Goal: Browse casually: Explore the website without a specific task or goal

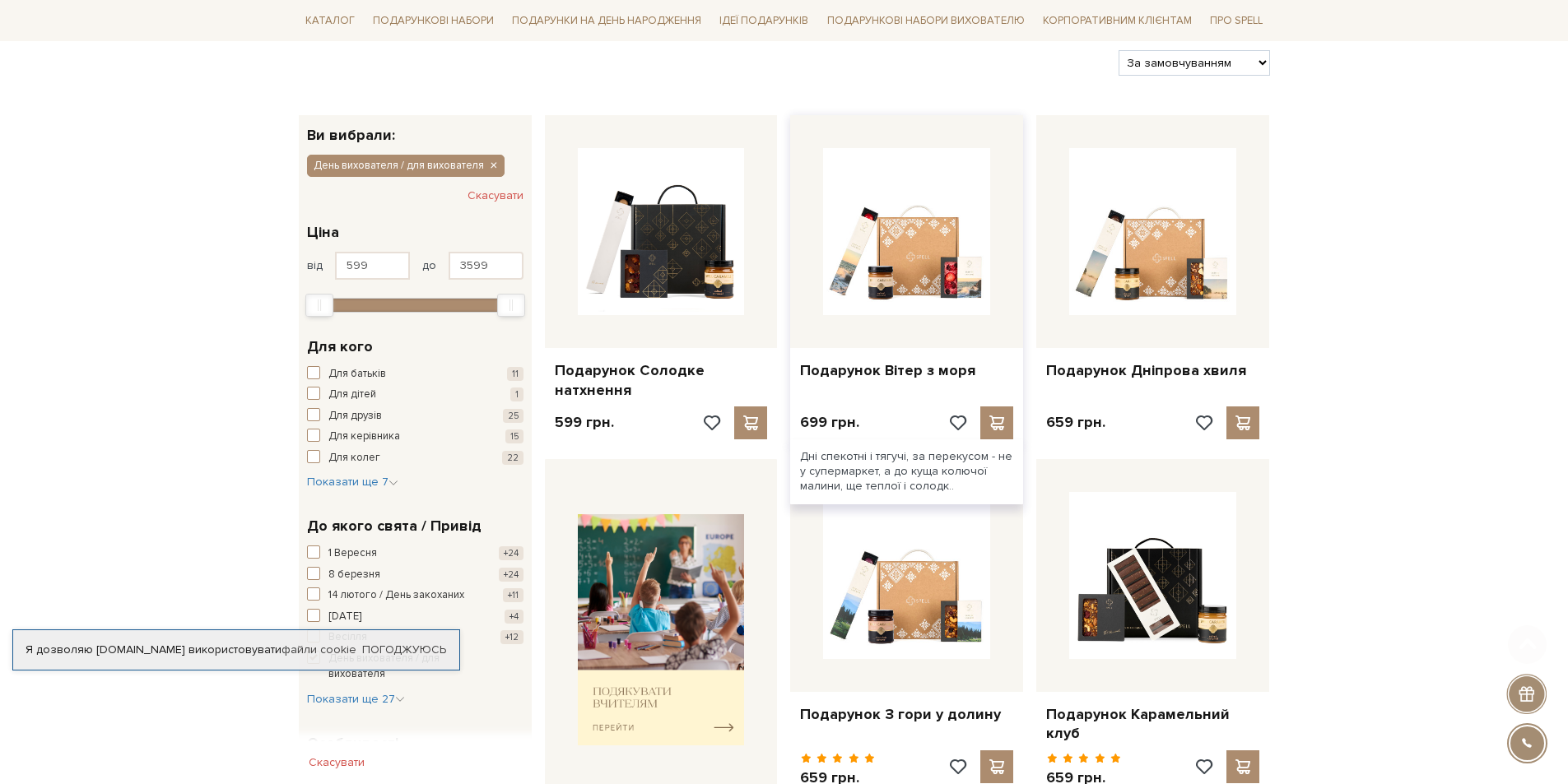
scroll to position [247, 0]
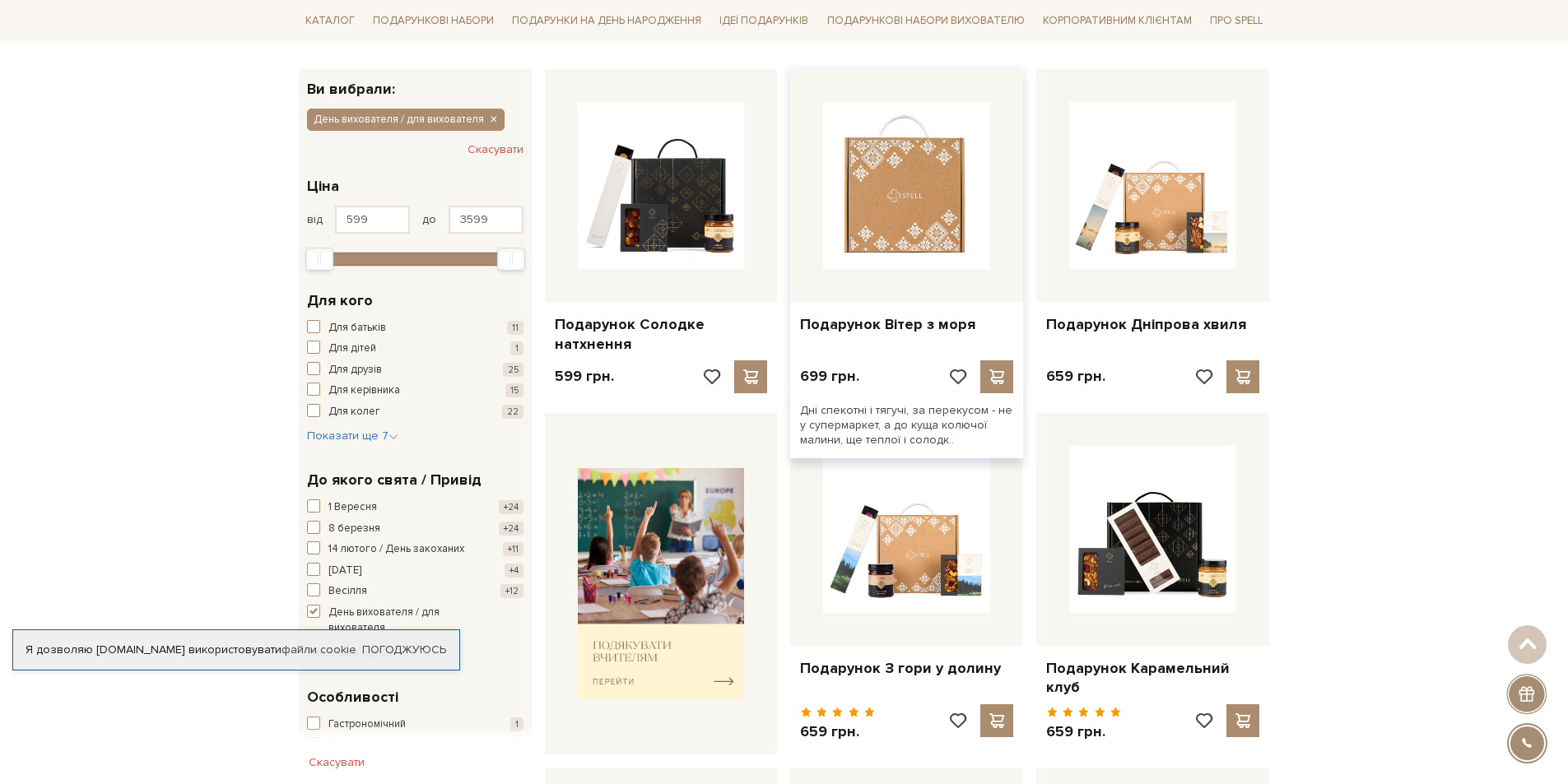
click at [928, 188] on img at bounding box center [907, 186] width 167 height 167
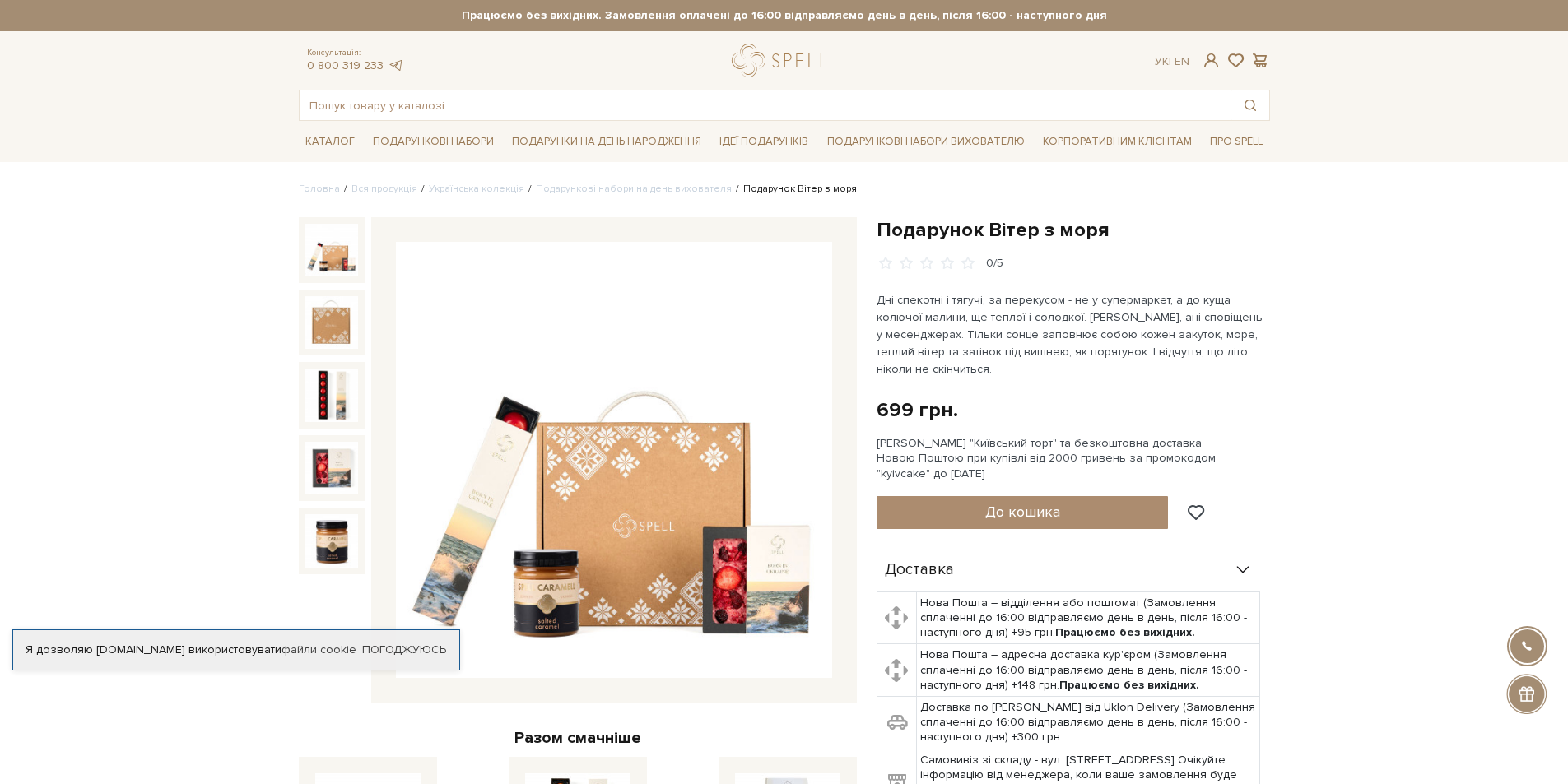
click at [638, 537] on img at bounding box center [614, 459] width 436 height 436
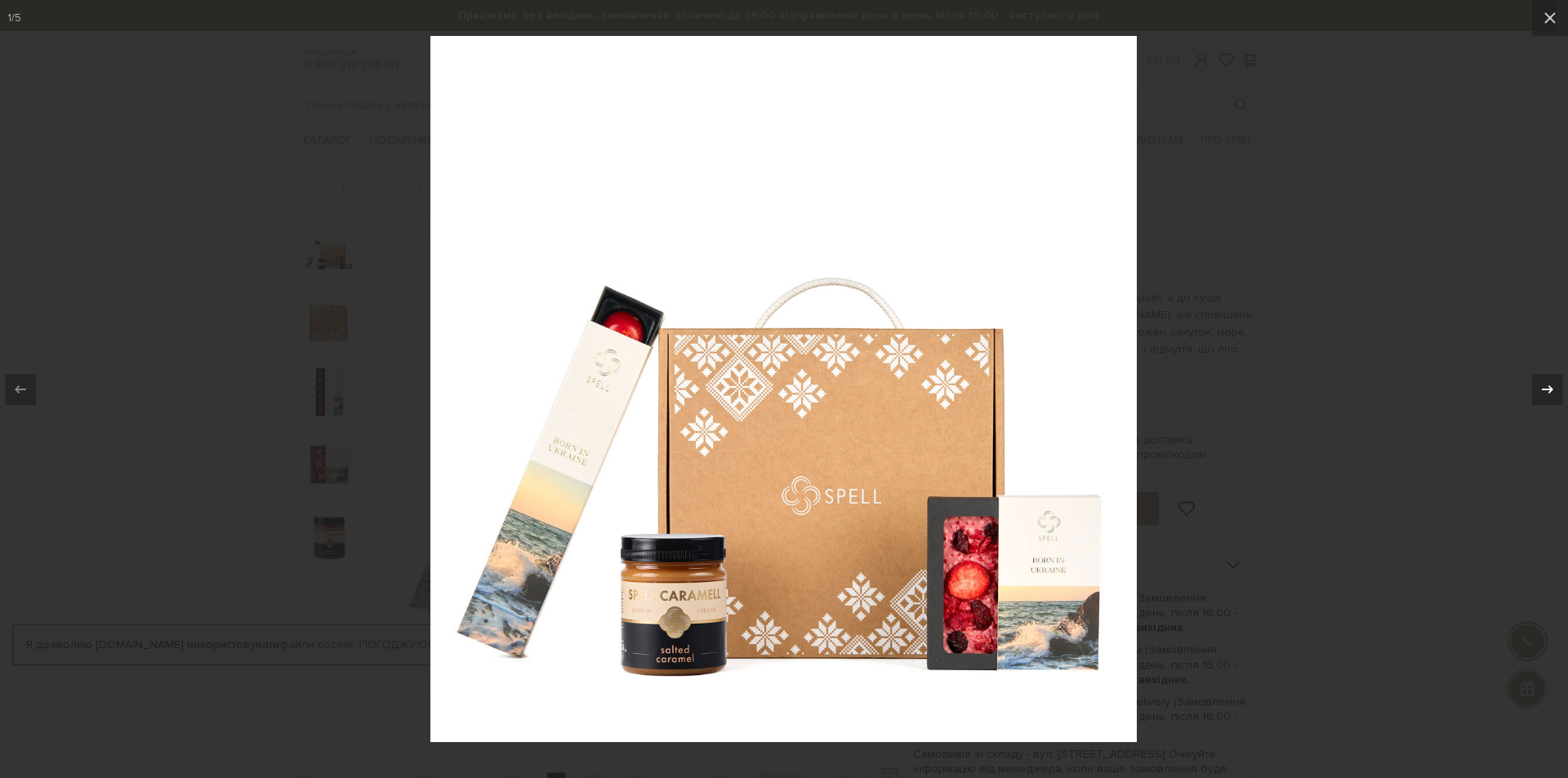
click at [1550, 388] on icon at bounding box center [1547, 388] width 11 height 8
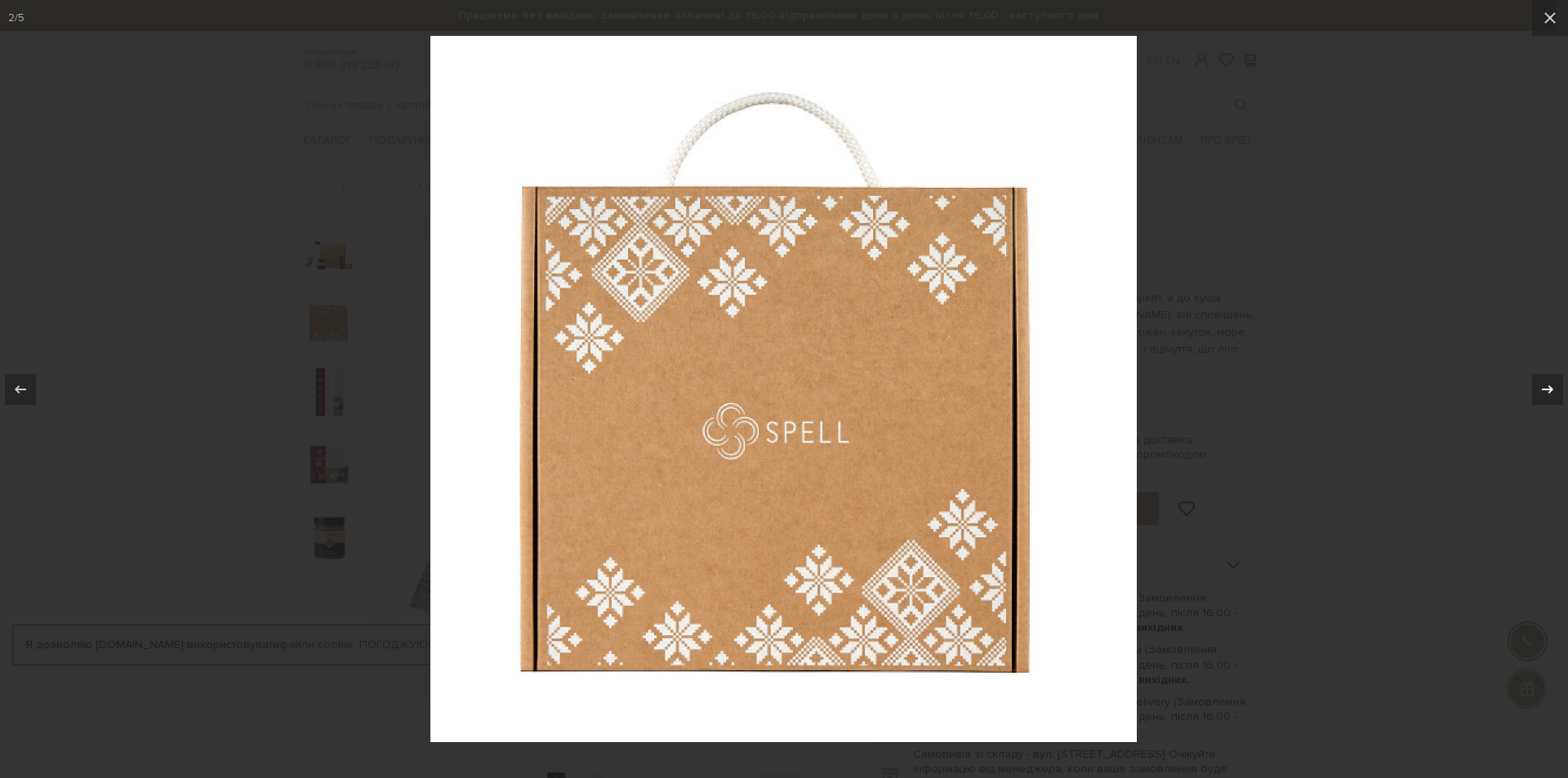
click at [1550, 388] on icon at bounding box center [1547, 388] width 11 height 8
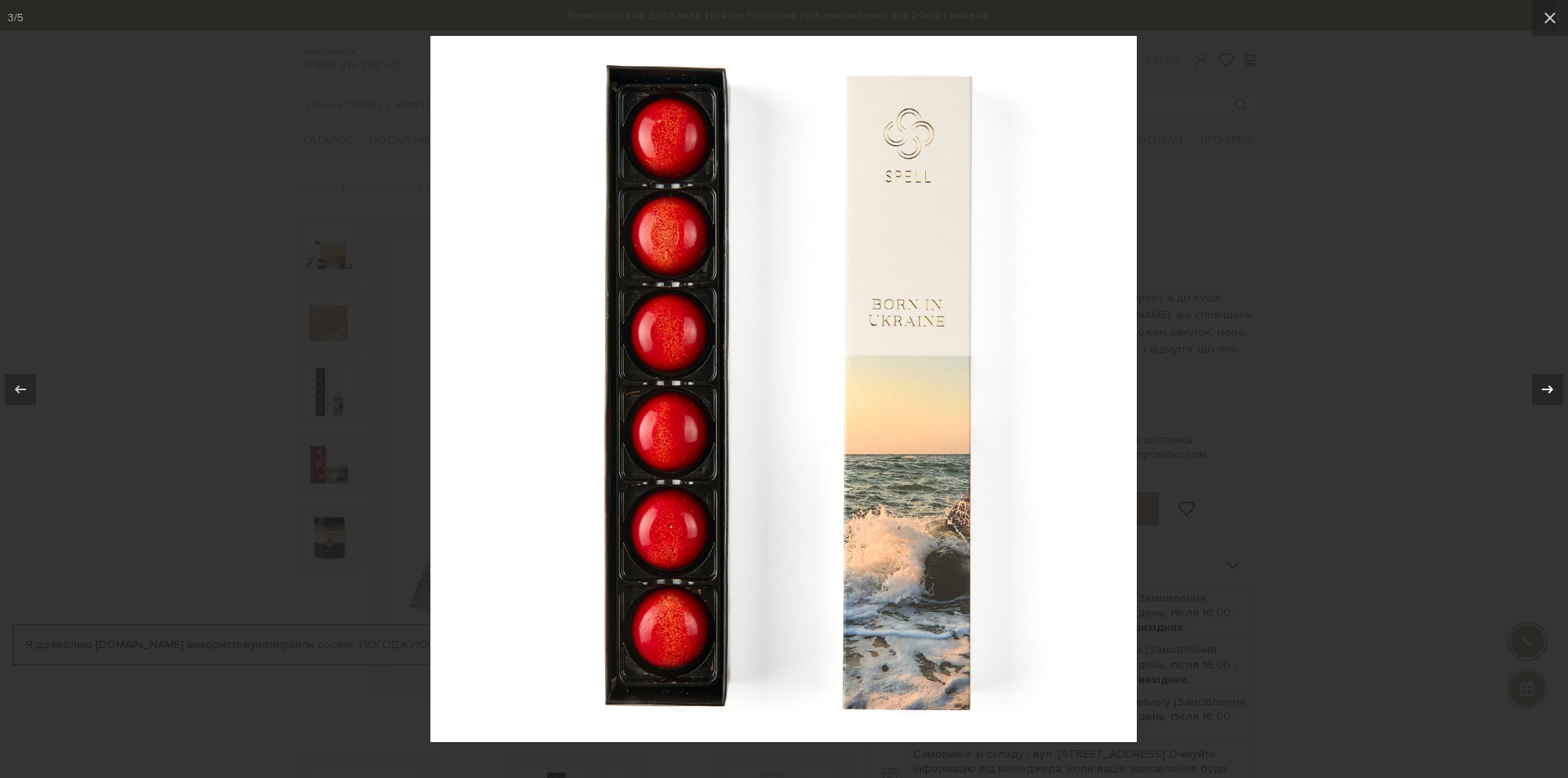
click at [1550, 388] on icon at bounding box center [1547, 388] width 11 height 8
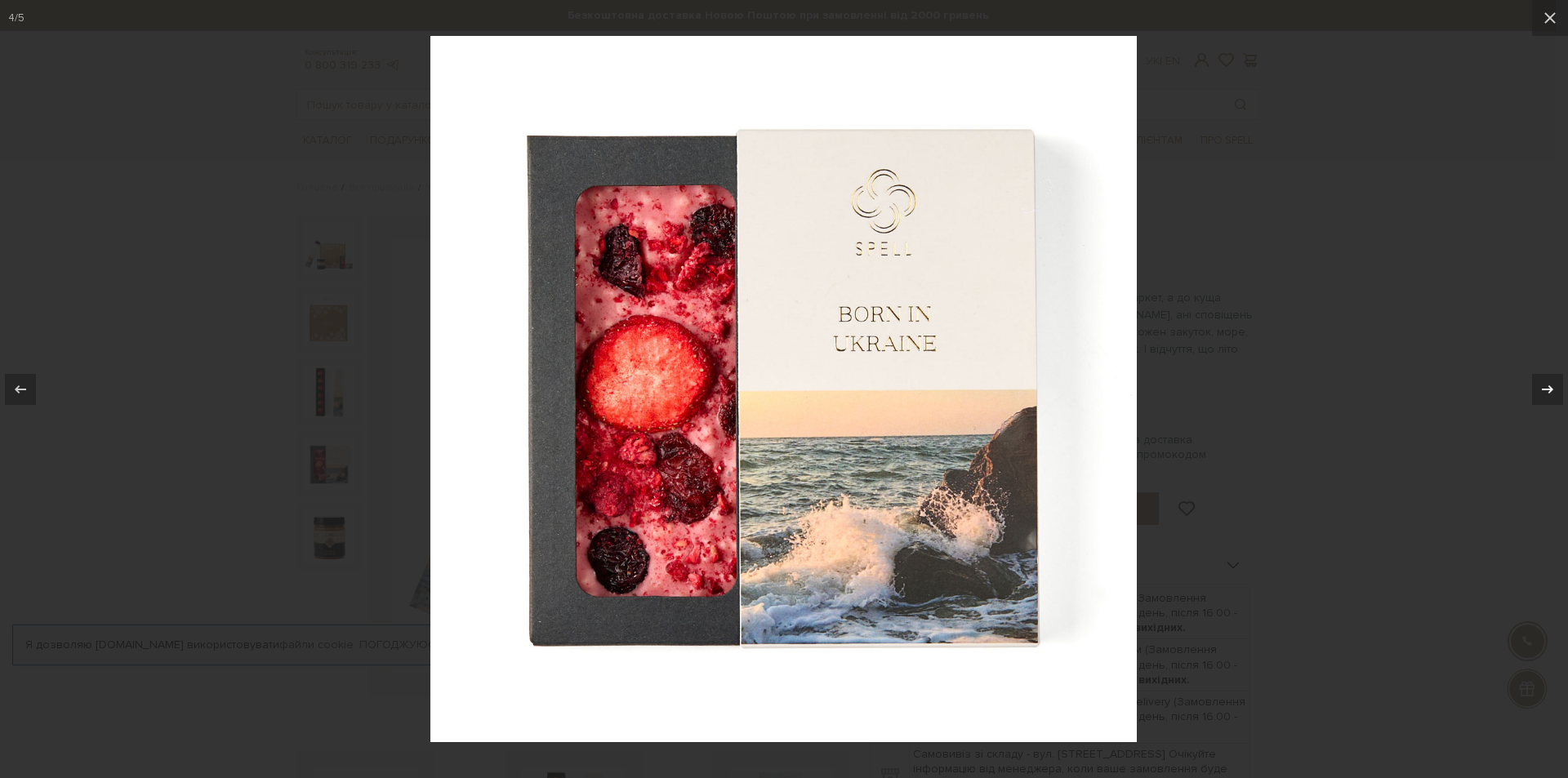
click at [1550, 388] on icon at bounding box center [1547, 388] width 11 height 8
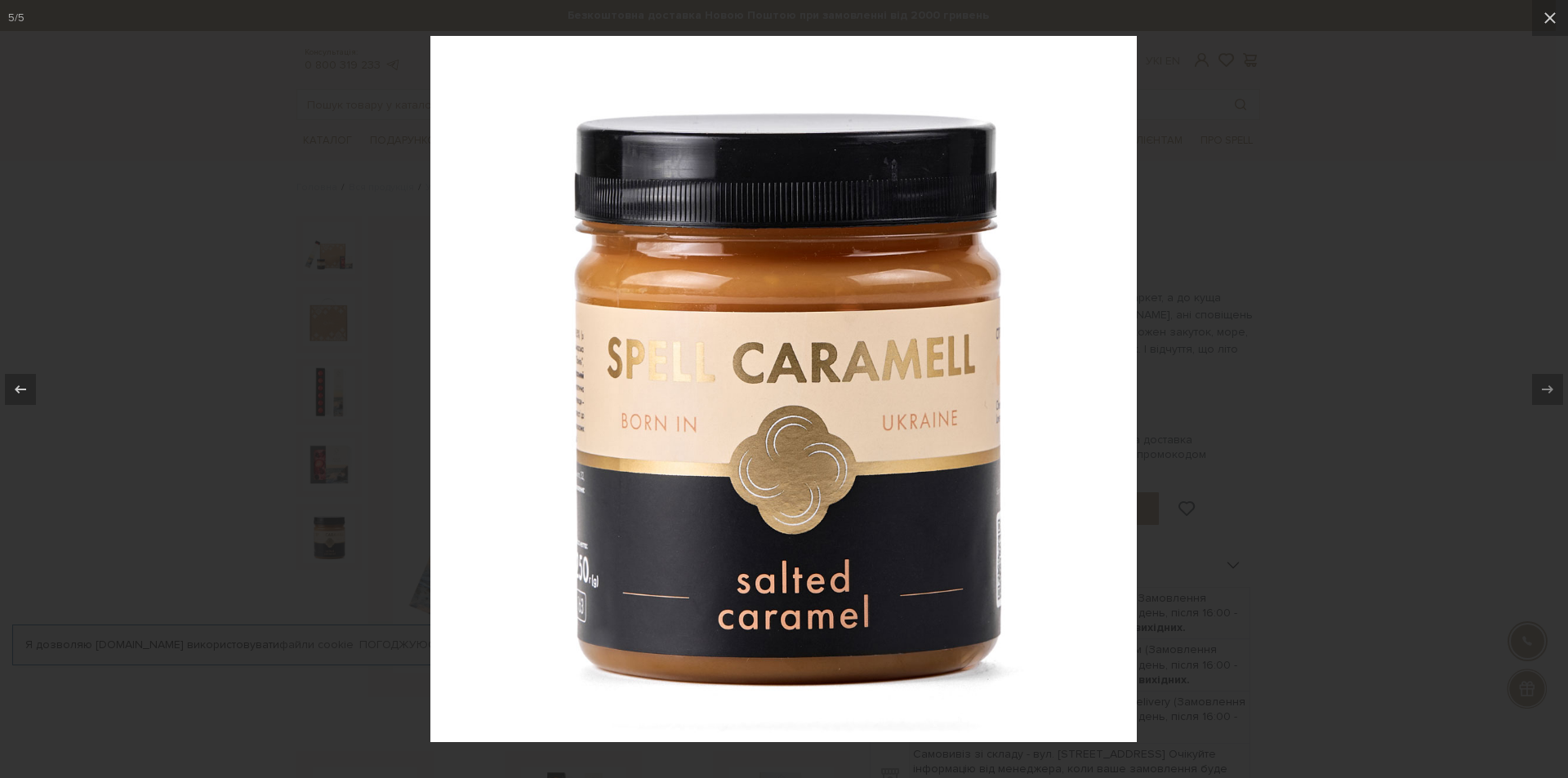
drag, startPoint x: 1247, startPoint y: 227, endPoint x: 1214, endPoint y: 220, distance: 33.7
click at [1246, 226] on div at bounding box center [784, 389] width 1568 height 778
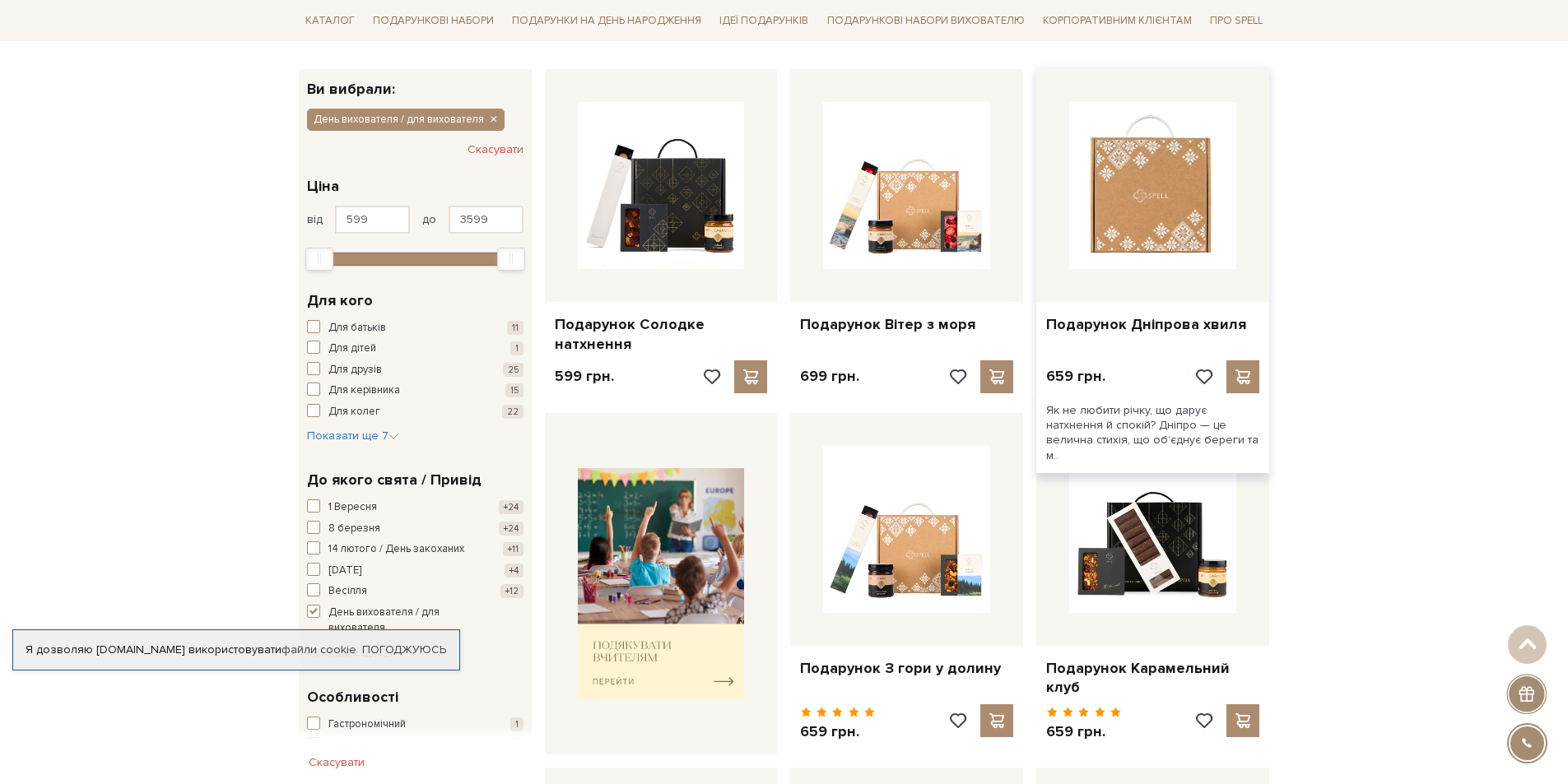
click at [1163, 185] on img at bounding box center [1152, 186] width 167 height 167
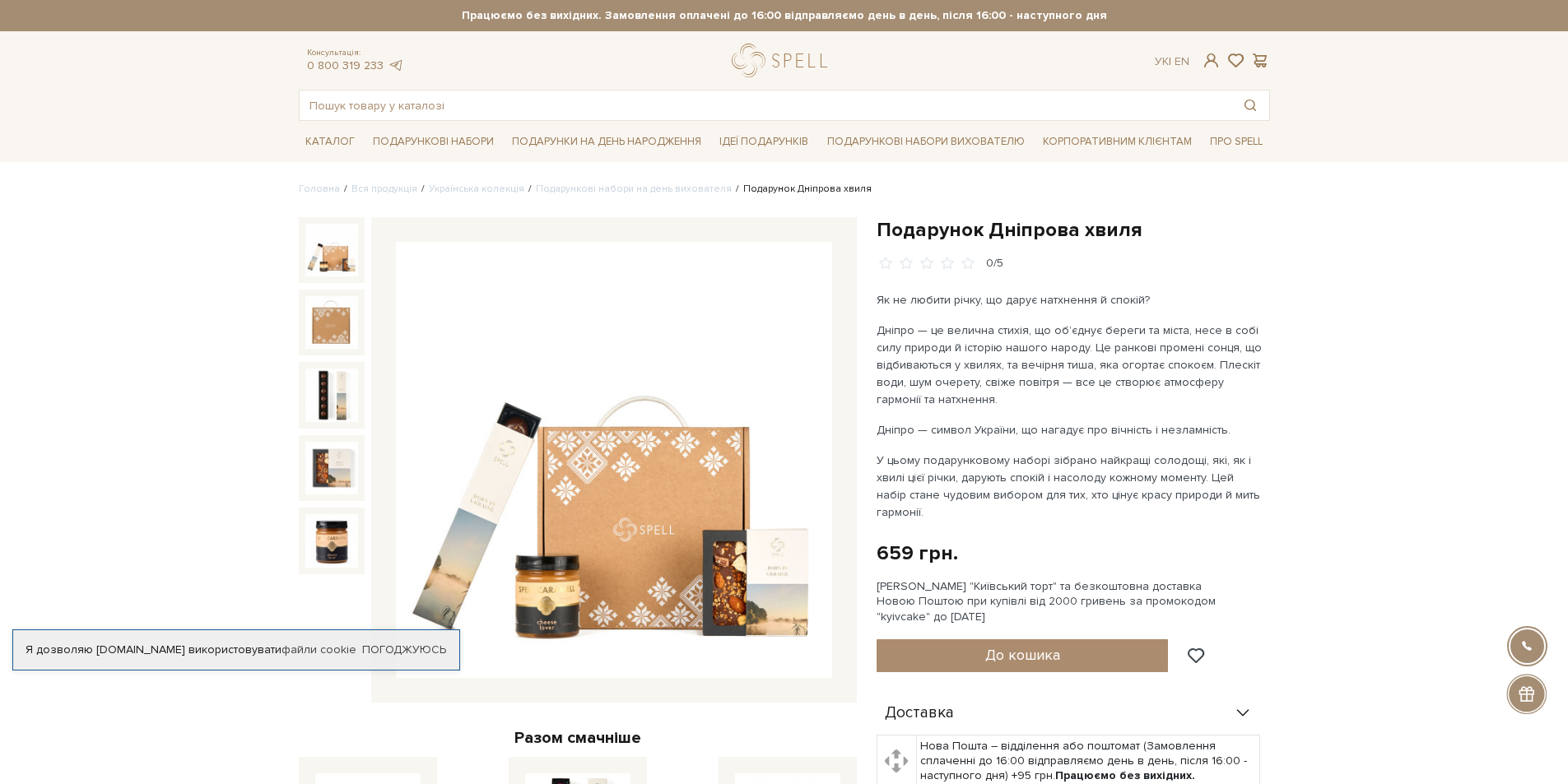
click at [638, 490] on img at bounding box center [614, 459] width 436 height 436
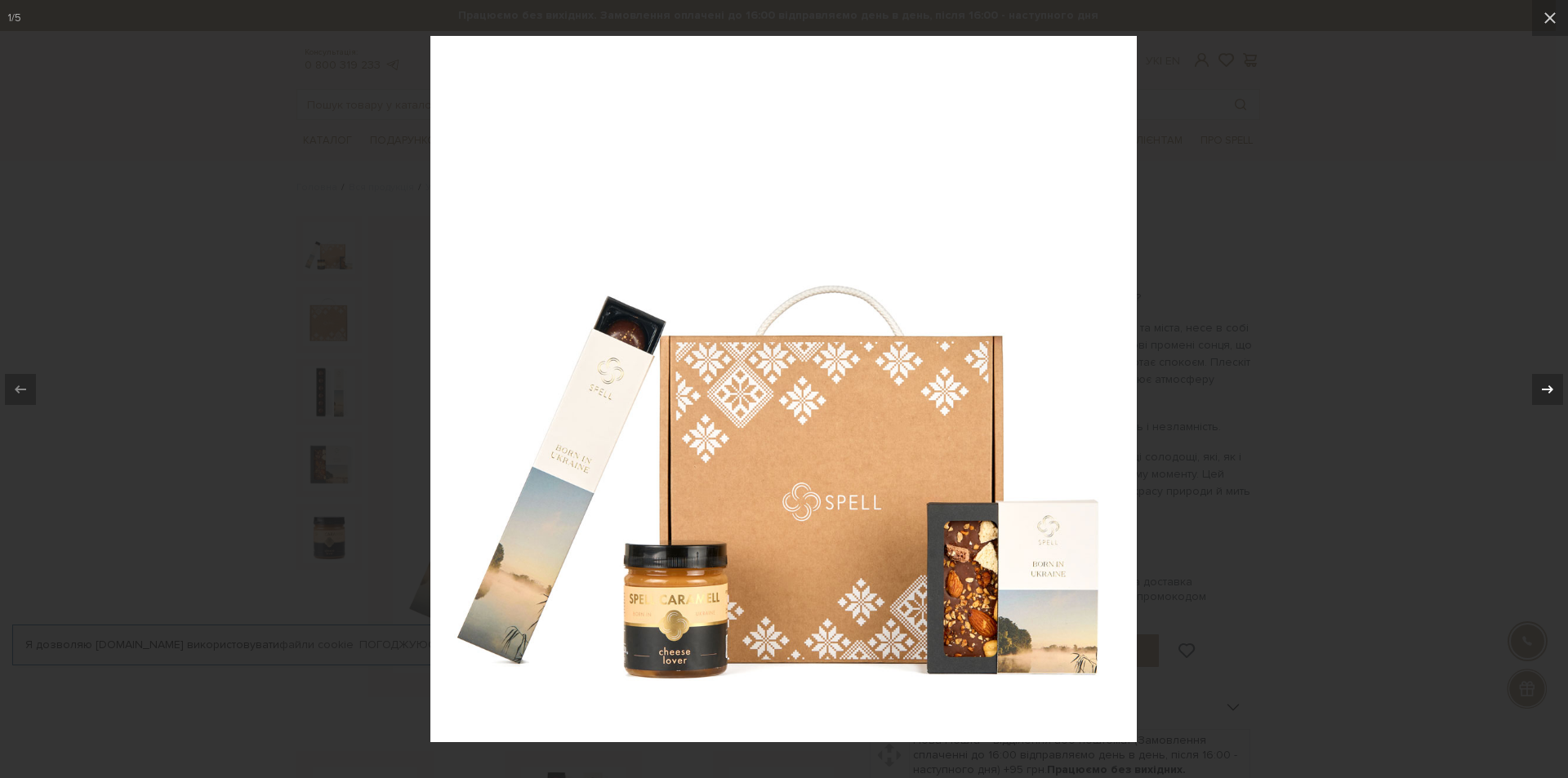
click at [1555, 381] on icon at bounding box center [1546, 389] width 20 height 20
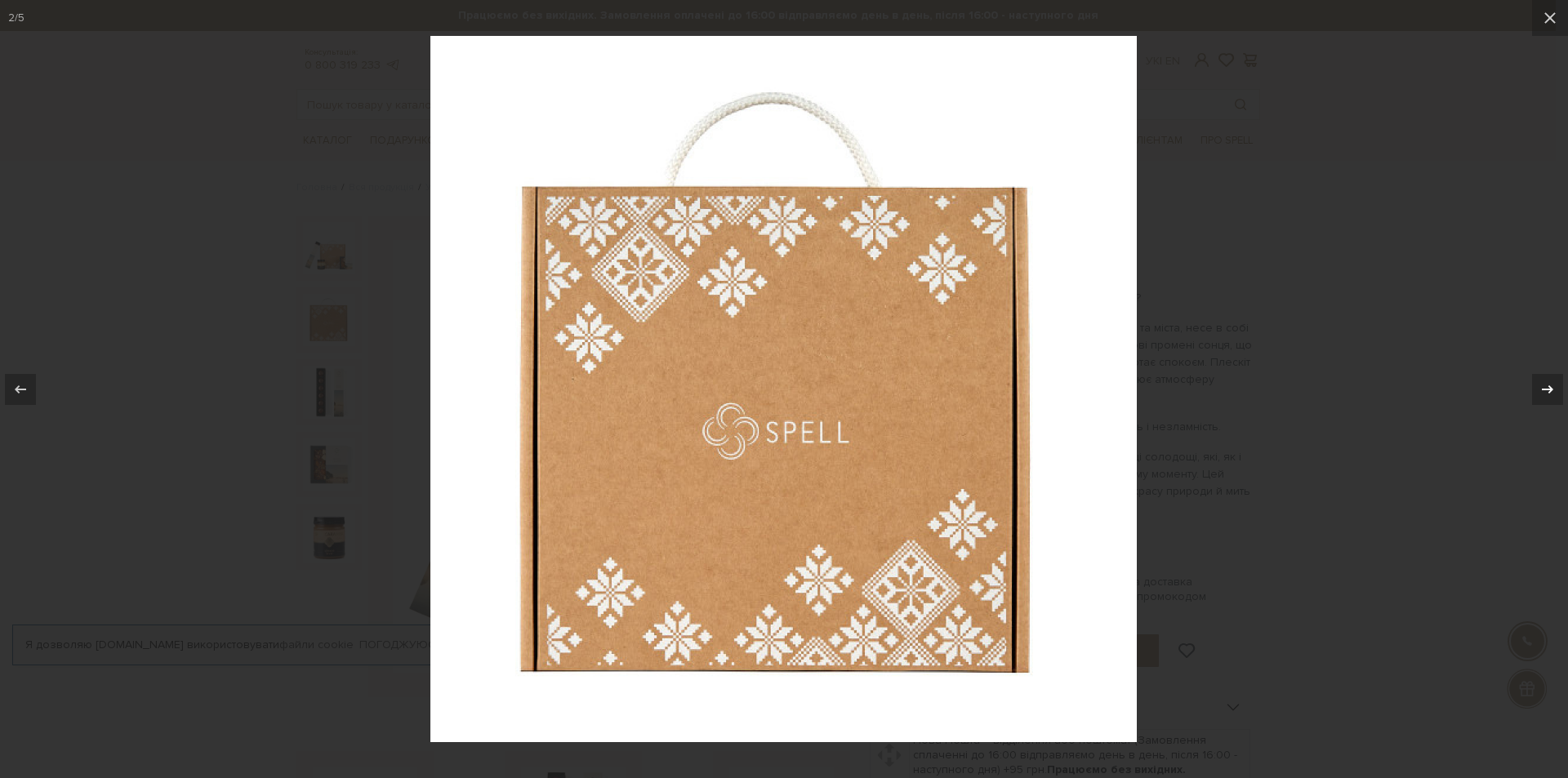
click at [1555, 381] on icon at bounding box center [1546, 389] width 20 height 20
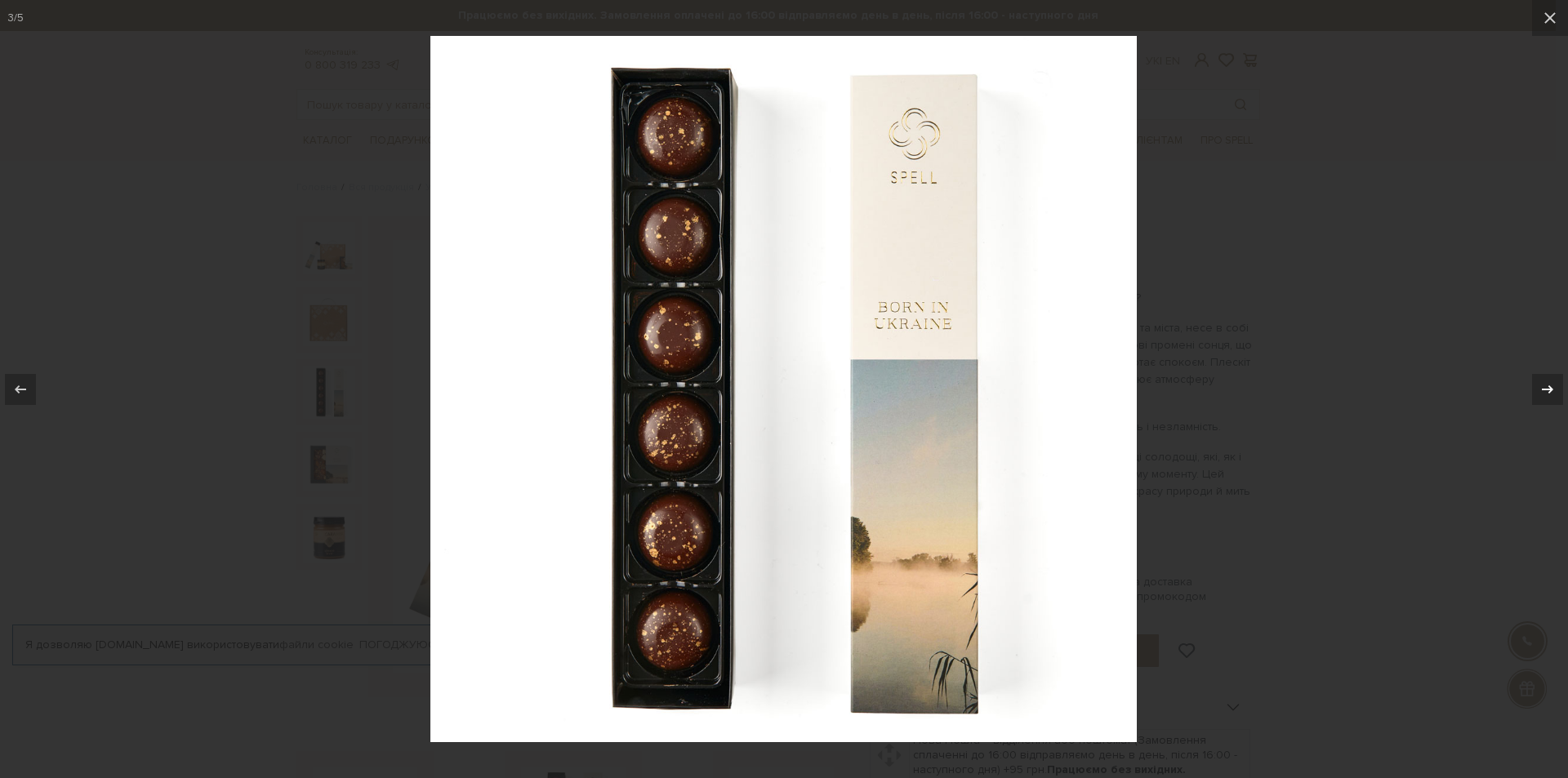
click at [1555, 381] on icon at bounding box center [1546, 389] width 20 height 20
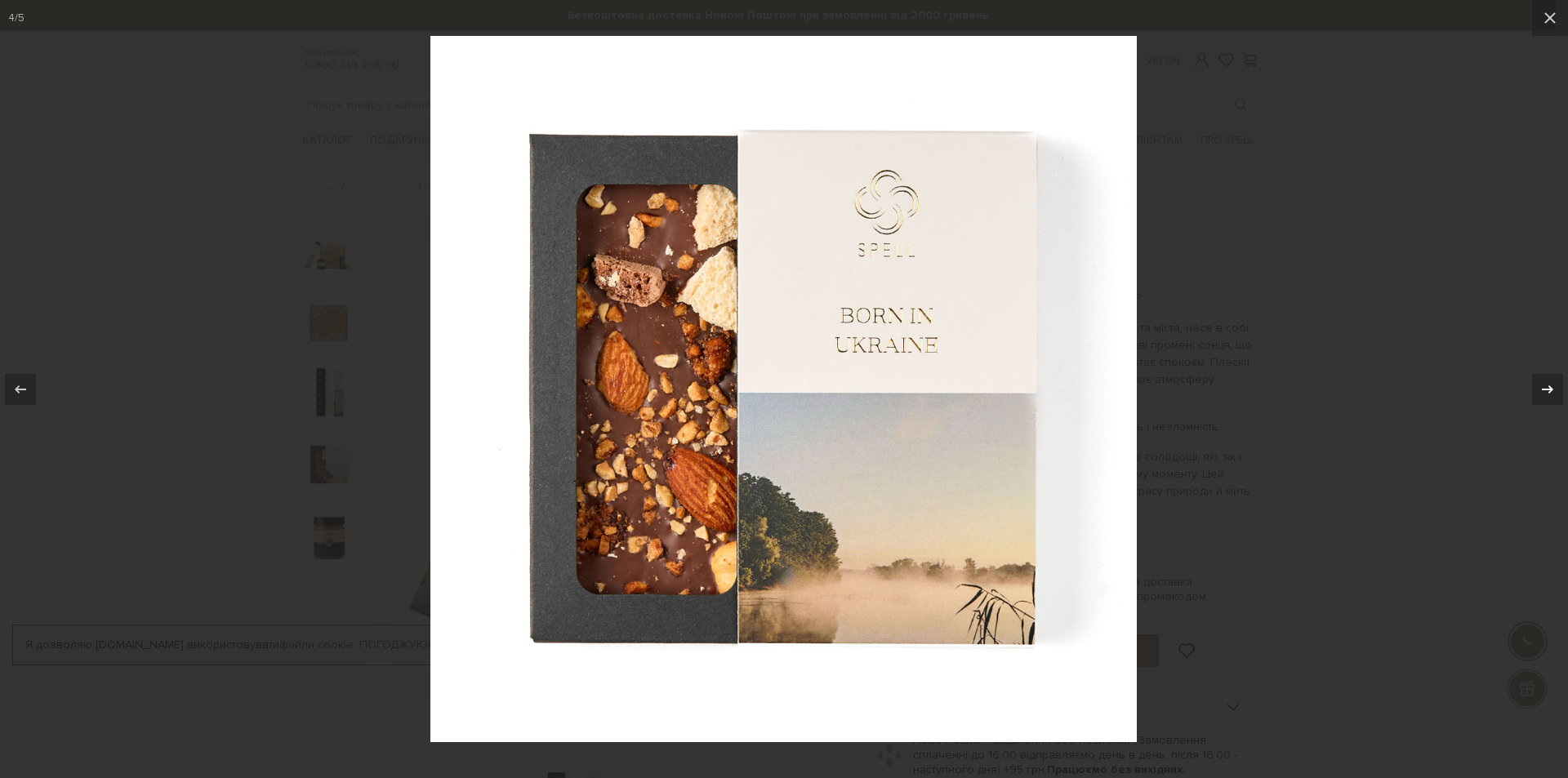
click at [1555, 381] on icon at bounding box center [1546, 389] width 20 height 20
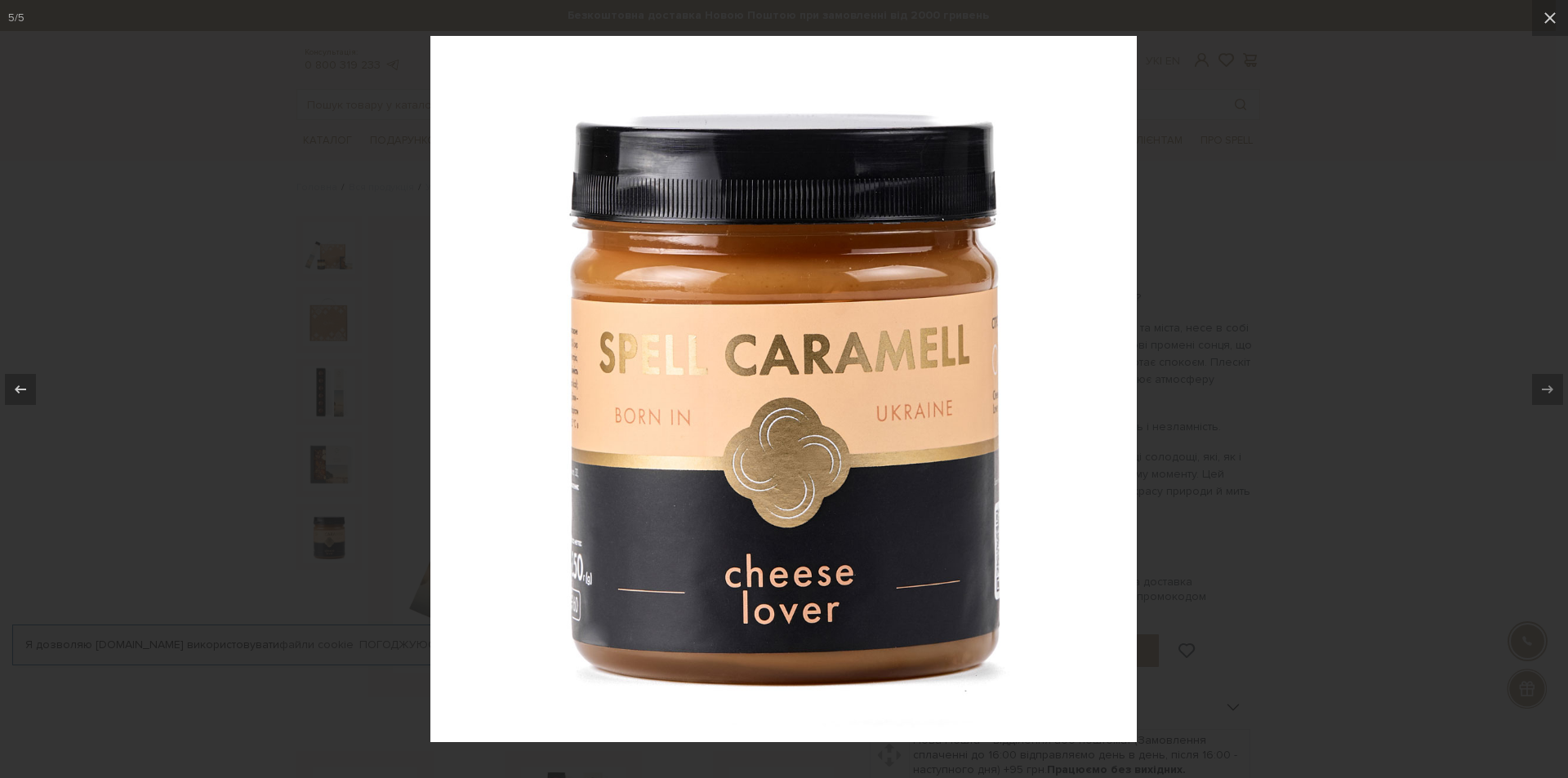
drag, startPoint x: 1505, startPoint y: 303, endPoint x: 1351, endPoint y: 238, distance: 167.2
click at [1500, 300] on div at bounding box center [784, 389] width 1568 height 778
